Goal: Task Accomplishment & Management: Use online tool/utility

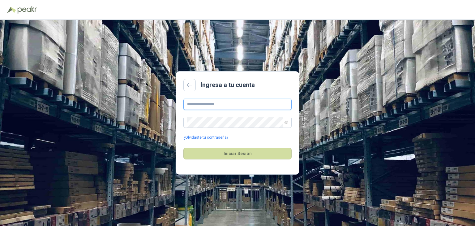
click at [205, 106] on input "text" at bounding box center [237, 104] width 108 height 11
type input "**********"
click at [183, 147] on button "Iniciar Sesión" at bounding box center [237, 153] width 108 height 12
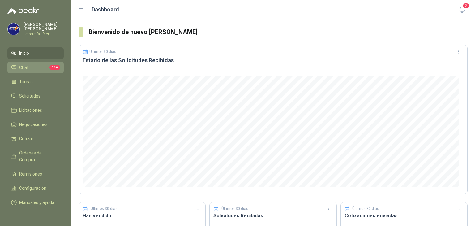
click at [21, 66] on span "Chat" at bounding box center [23, 67] width 9 height 7
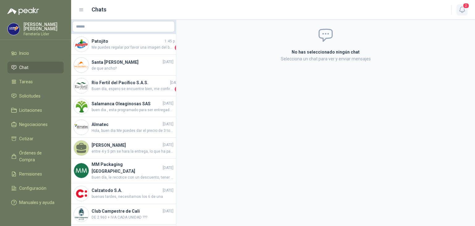
click at [464, 9] on icon "button" at bounding box center [462, 10] width 8 height 8
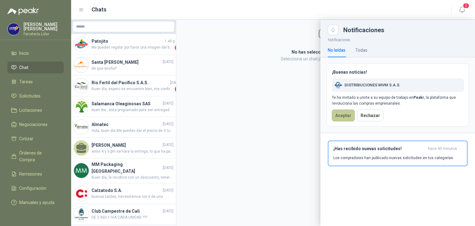
click at [339, 114] on button "Aceptar" at bounding box center [343, 115] width 23 height 12
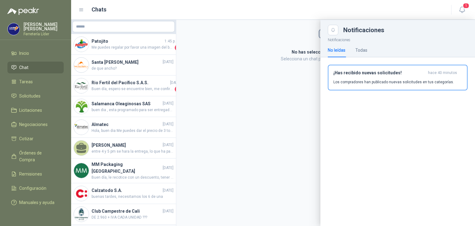
click at [210, 125] on div at bounding box center [272, 123] width 403 height 206
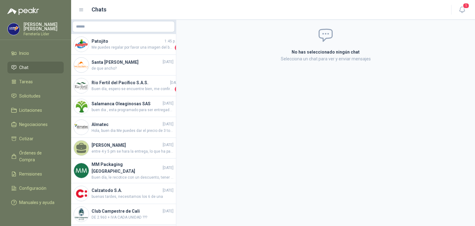
click at [27, 14] on img at bounding box center [23, 10] width 32 height 7
click at [28, 32] on p "Ferretería Líder" at bounding box center [43, 34] width 40 height 4
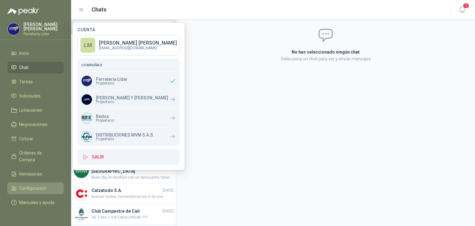
click at [25, 184] on span "Configuración" at bounding box center [32, 187] width 27 height 7
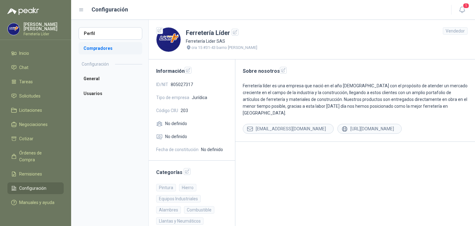
click at [103, 49] on li "Compradores" at bounding box center [110, 48] width 64 height 12
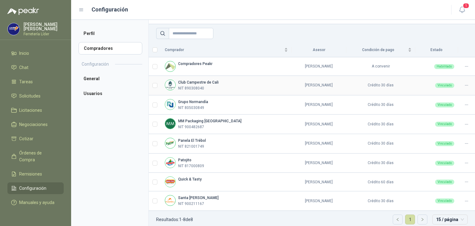
scroll to position [41, 0]
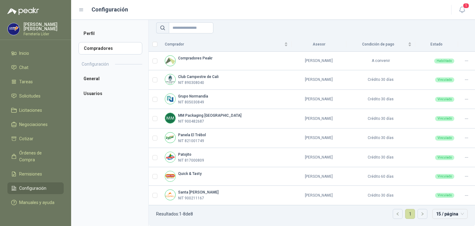
click at [32, 32] on p "Ferretería Líder" at bounding box center [43, 34] width 40 height 4
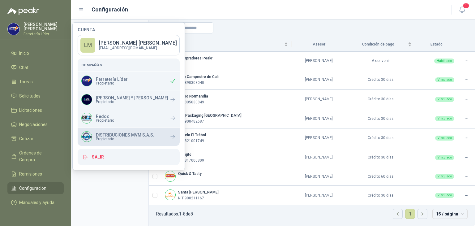
click at [109, 133] on p "DISTRIBUCIONES MVM S.A.S." at bounding box center [125, 135] width 58 height 4
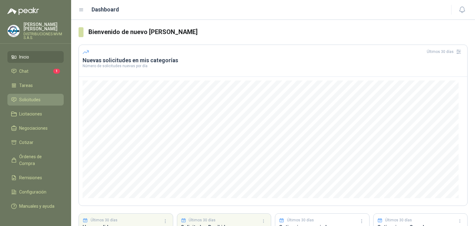
click at [31, 98] on span "Solicitudes" at bounding box center [29, 99] width 21 height 7
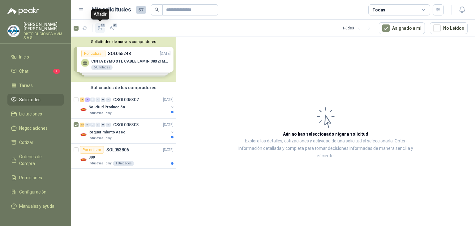
click at [99, 27] on icon "button" at bounding box center [100, 27] width 4 height 3
click at [32, 139] on span "Cotizar" at bounding box center [26, 142] width 14 height 7
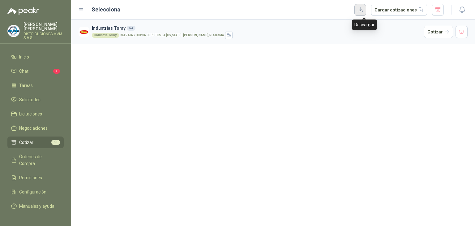
click at [363, 11] on button "button" at bounding box center [360, 10] width 12 height 12
